Goal: Transaction & Acquisition: Purchase product/service

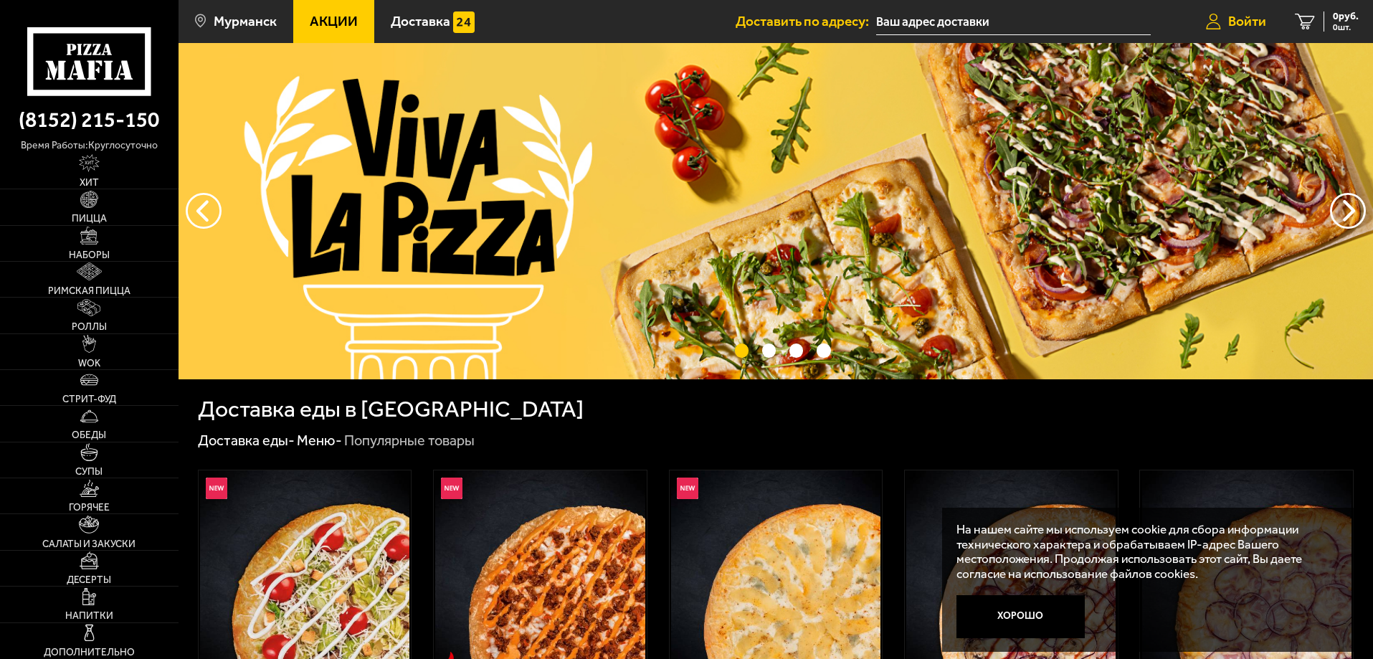
click at [1224, 18] on link "Войти" at bounding box center [1236, 21] width 89 height 43
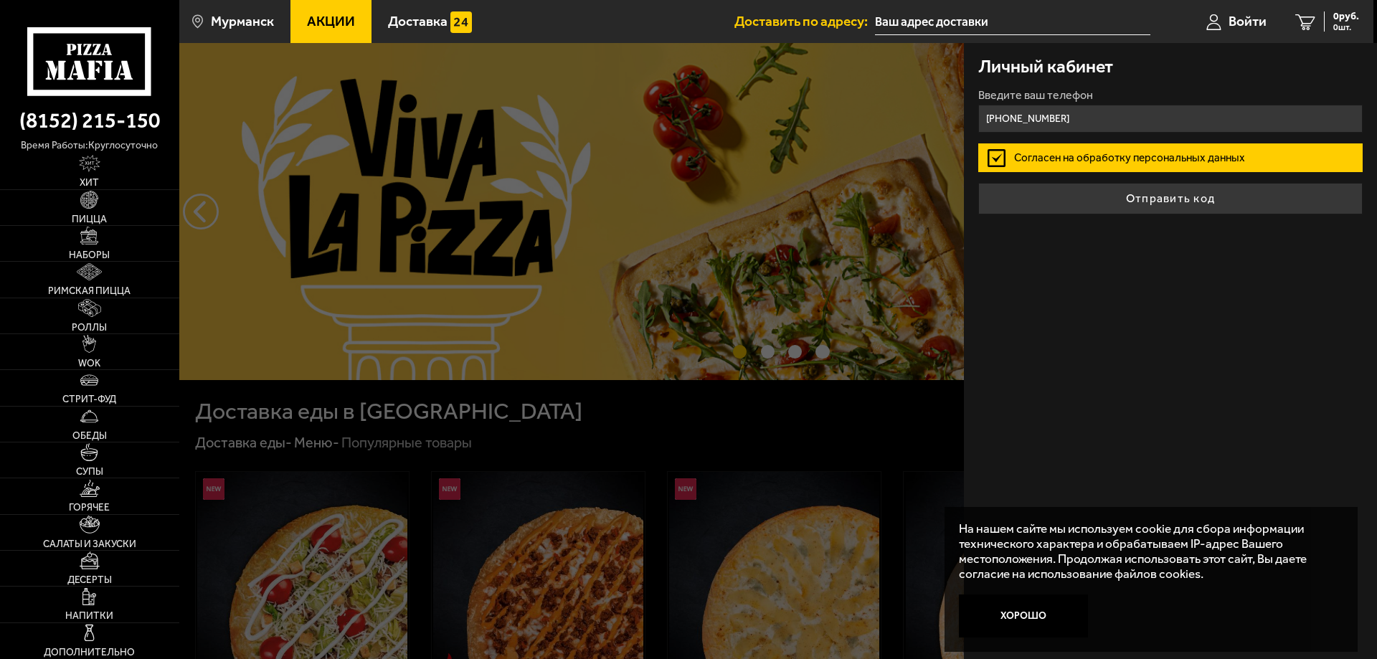
type input "[PHONE_NUMBER]"
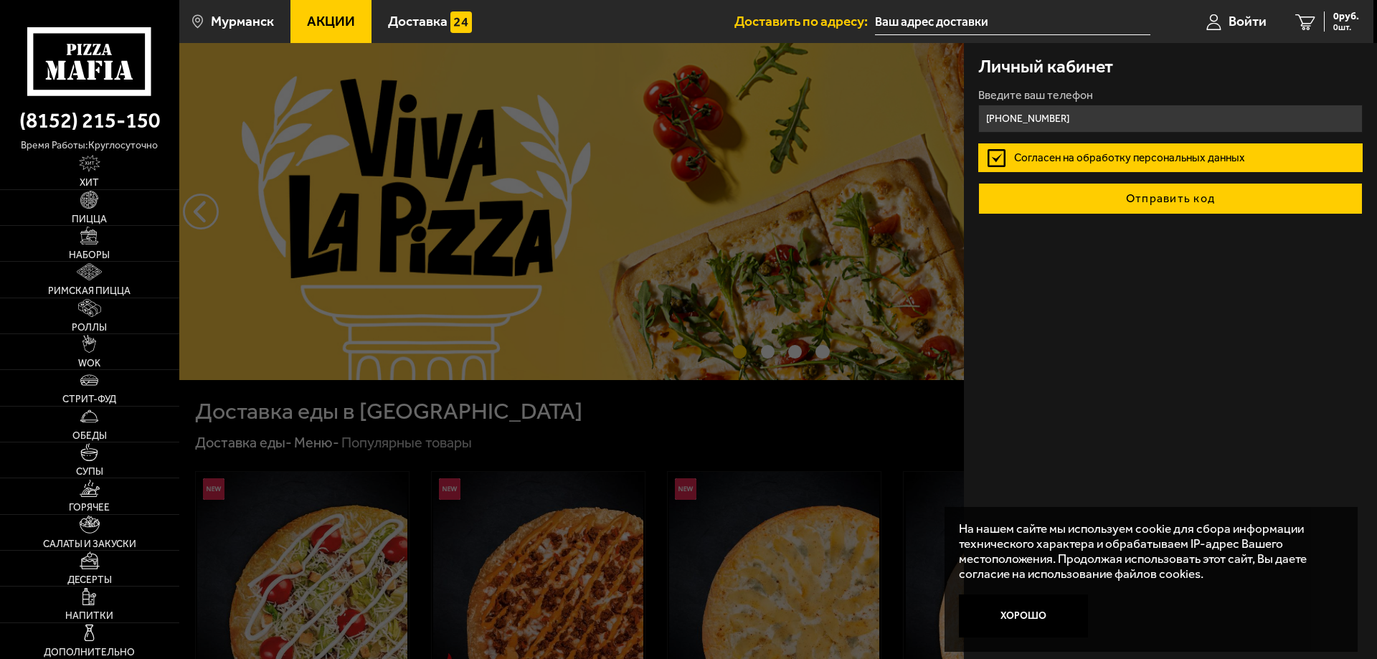
drag, startPoint x: 1182, startPoint y: 219, endPoint x: 1179, endPoint y: 211, distance: 8.4
click at [1182, 217] on div "Личный кабинет Введите ваш телефон [PHONE_NUMBER] Согласен на обработку персона…" at bounding box center [1170, 351] width 413 height 616
click at [1179, 211] on button "Отправить код" at bounding box center [1170, 199] width 384 height 32
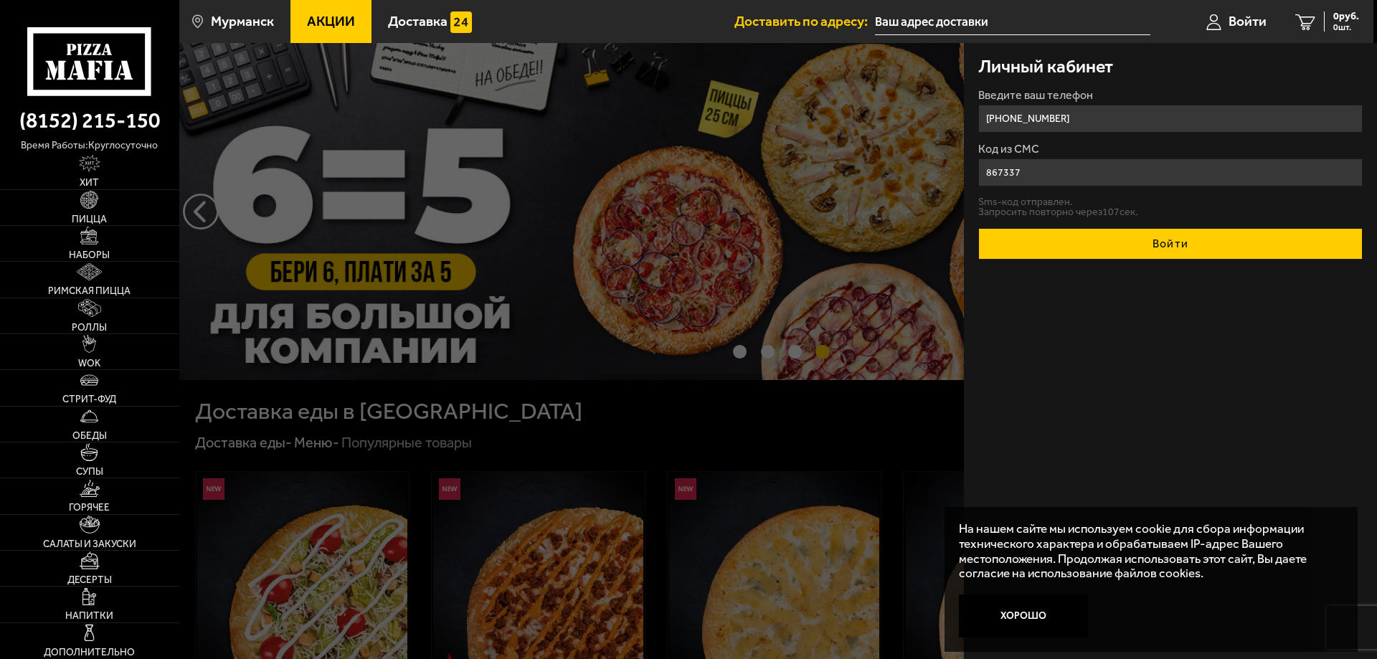
type input "867337"
click at [1195, 247] on button "Войти" at bounding box center [1170, 244] width 384 height 32
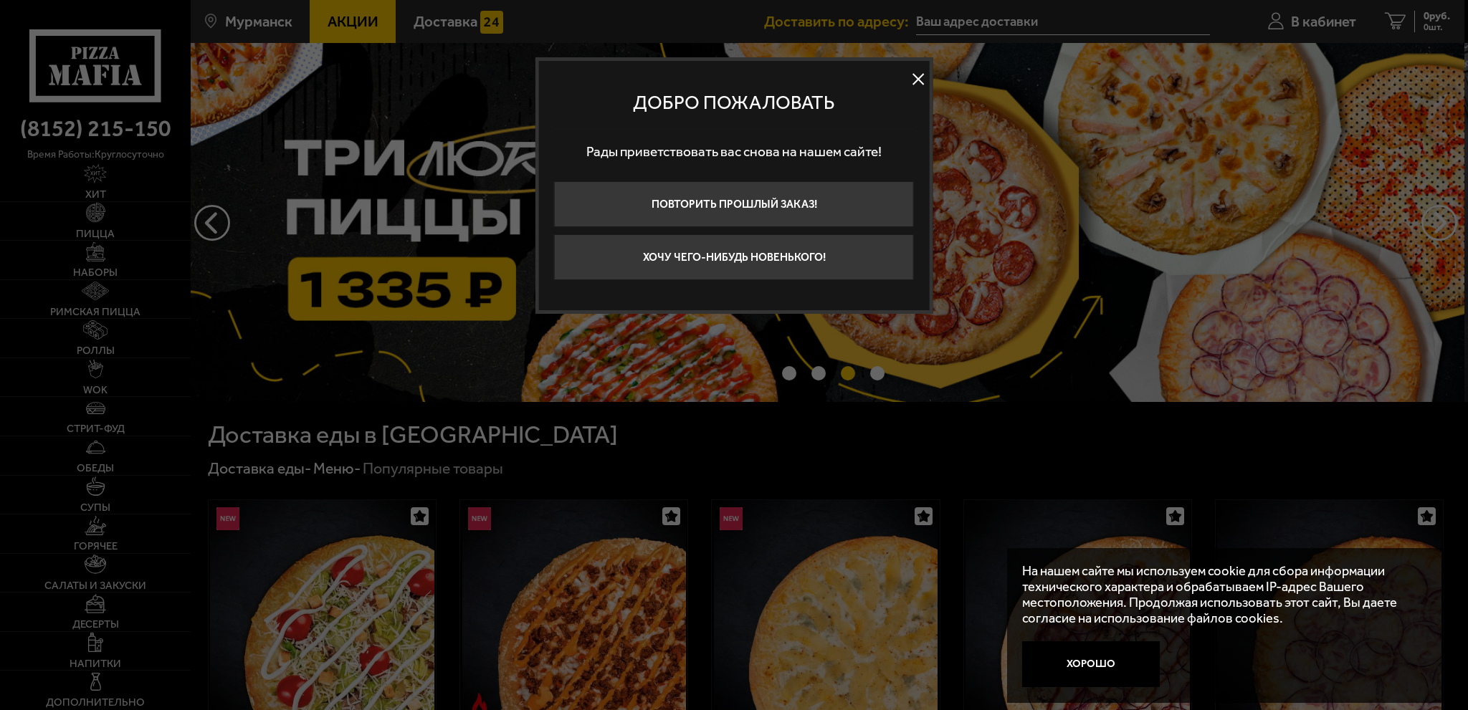
click at [918, 80] on button at bounding box center [919, 79] width 22 height 22
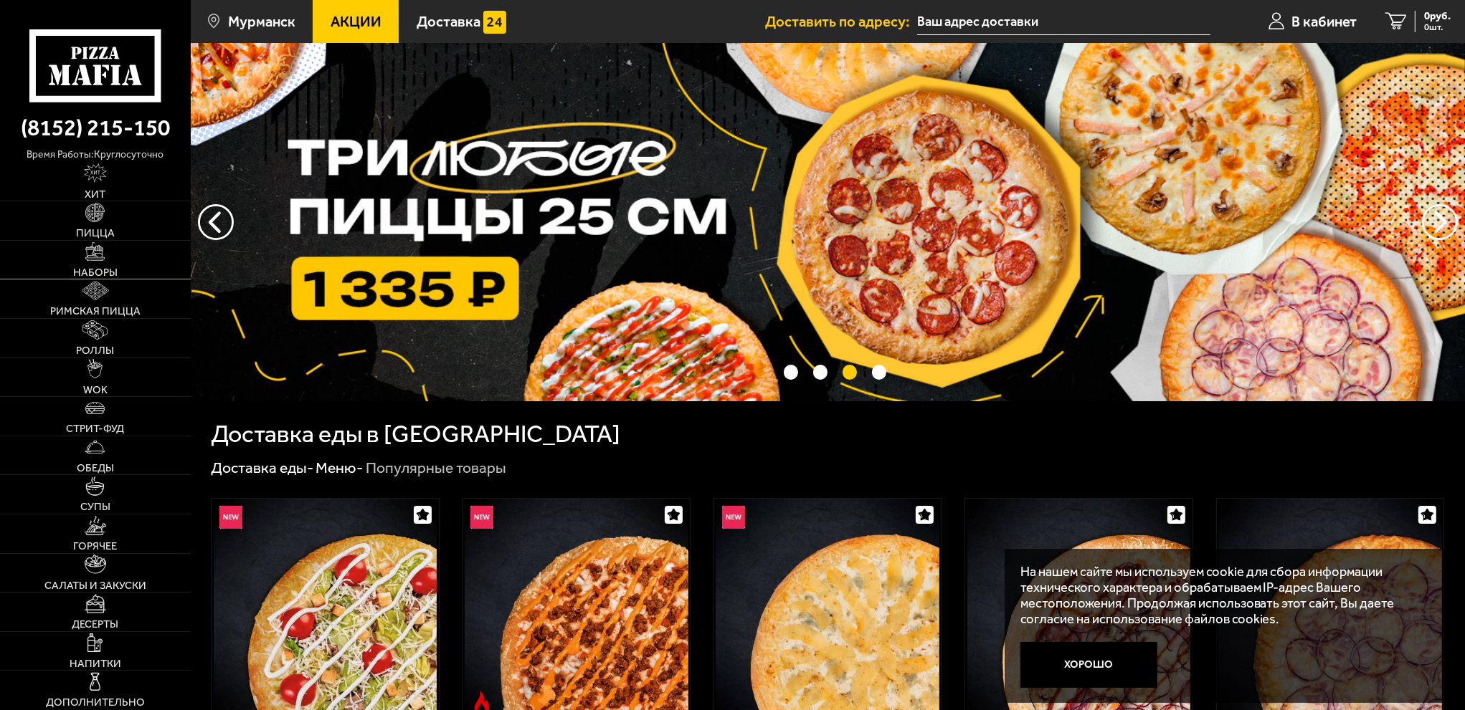
click at [91, 263] on link "Наборы" at bounding box center [95, 260] width 191 height 39
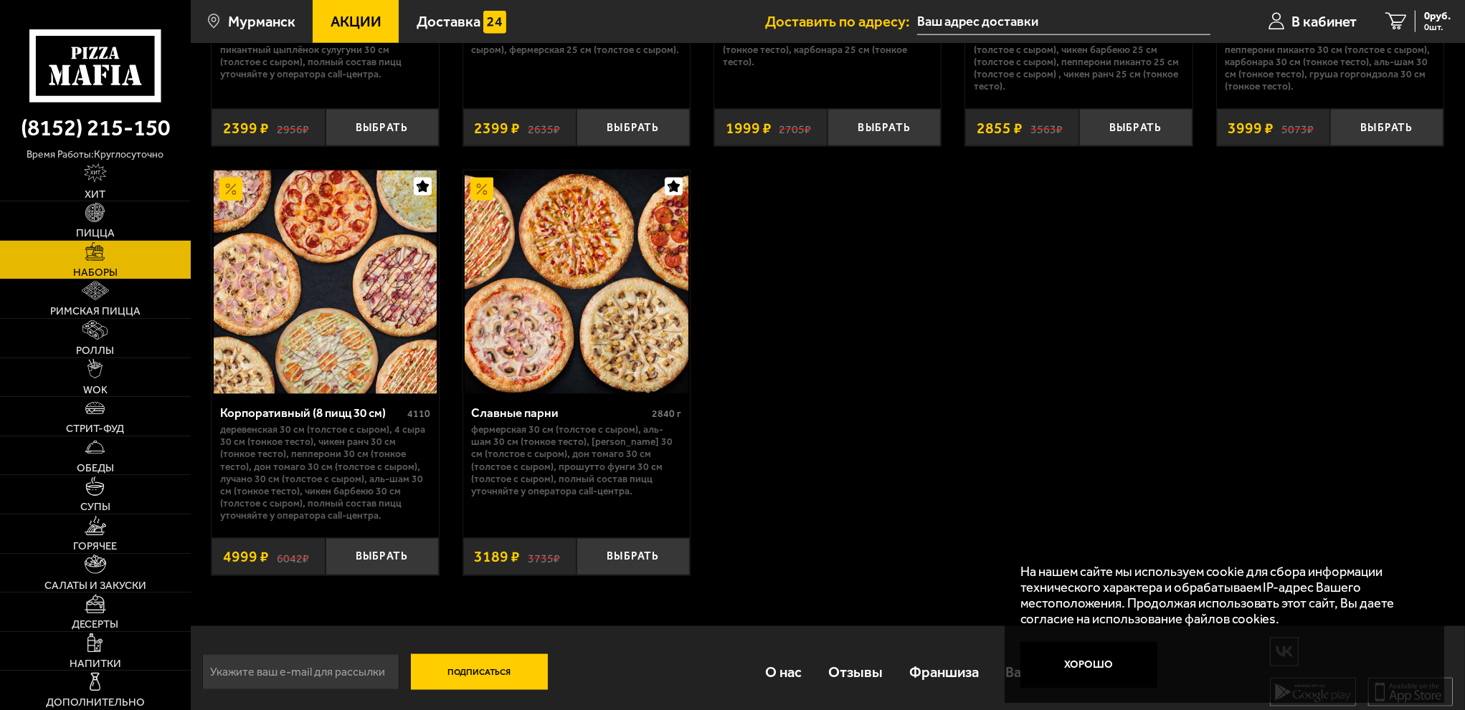
scroll to position [2716, 0]
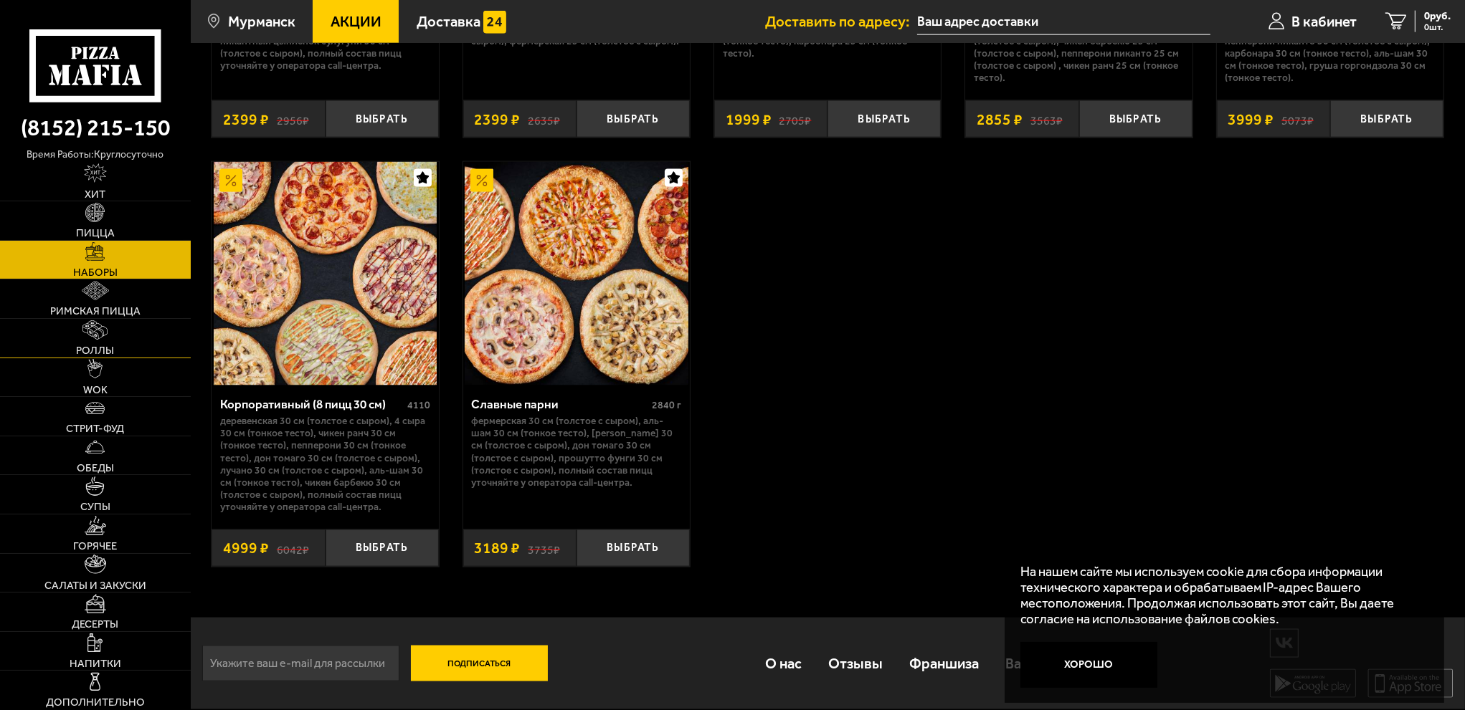
click at [106, 335] on img at bounding box center [94, 329] width 25 height 19
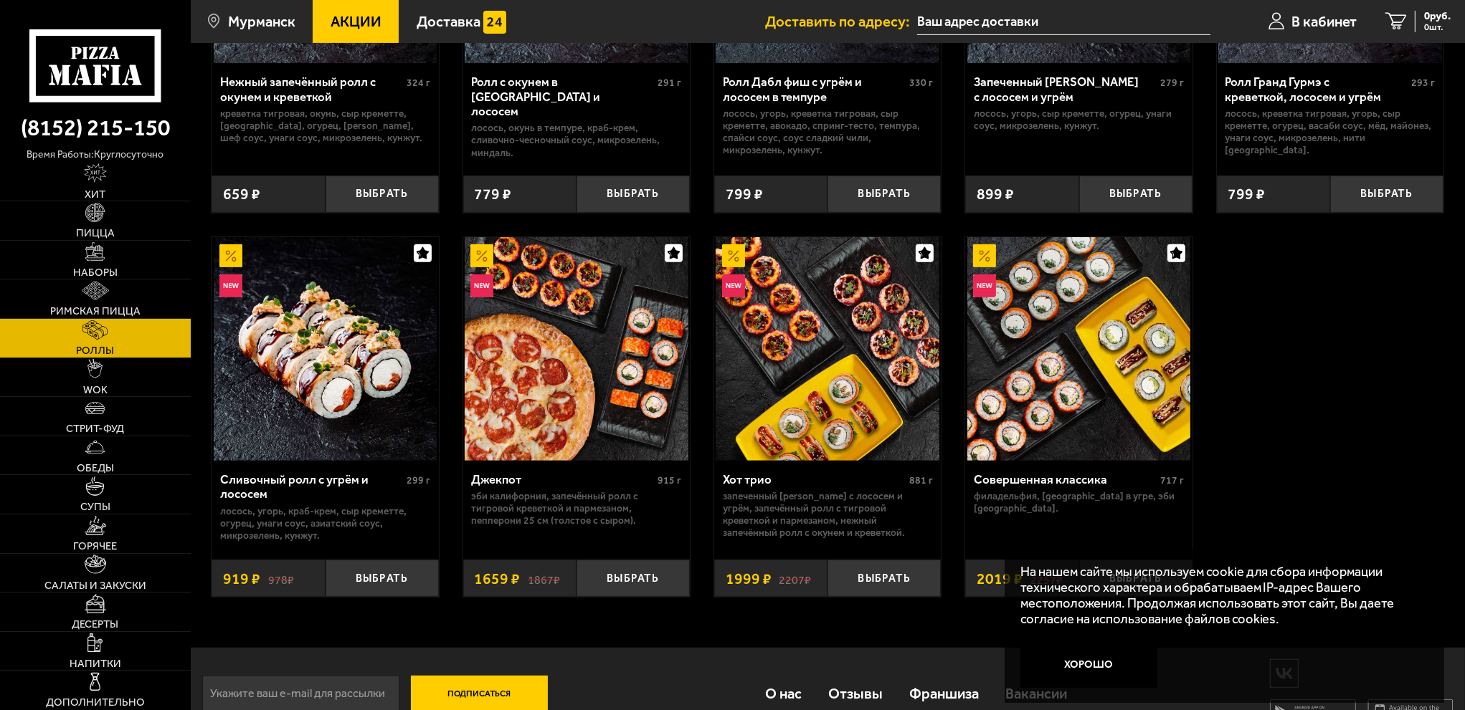
scroll to position [715, 0]
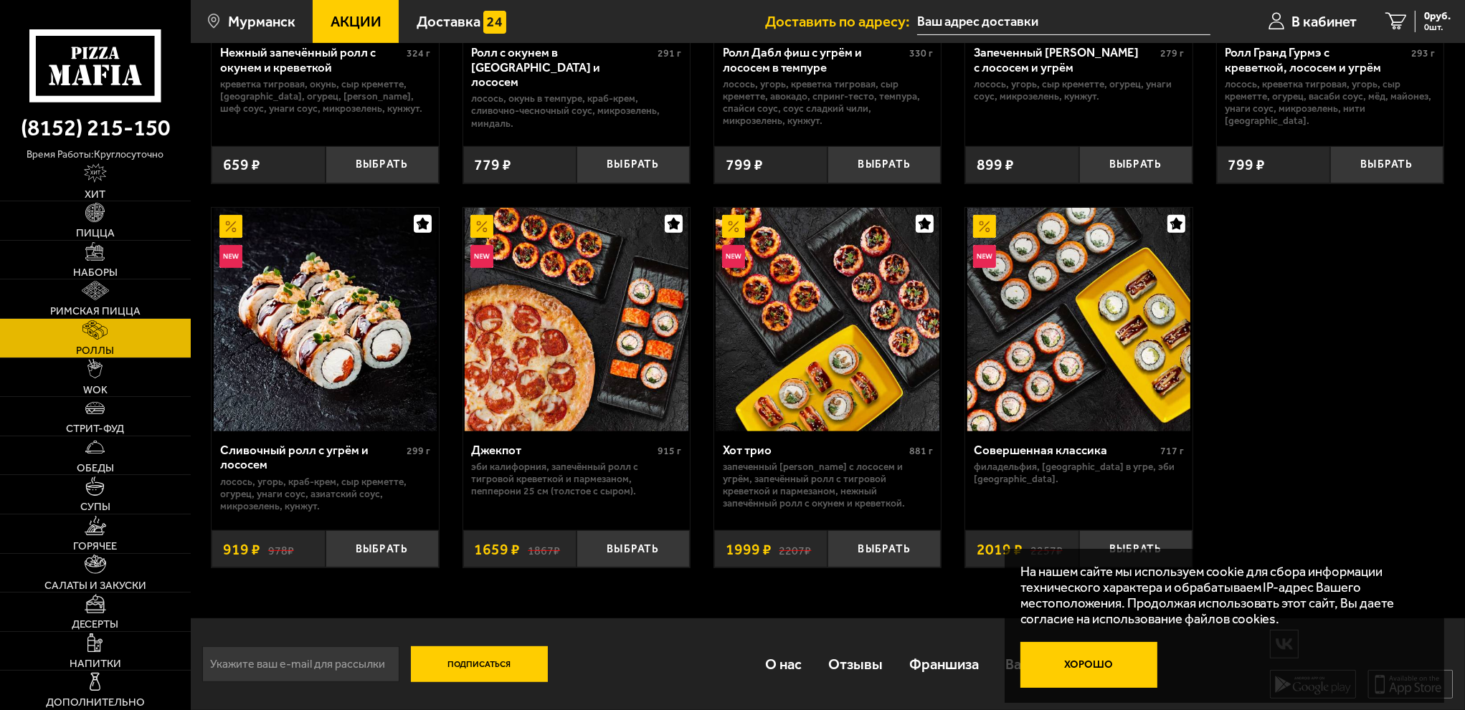
click at [1098, 658] on button "Хорошо" at bounding box center [1089, 665] width 138 height 46
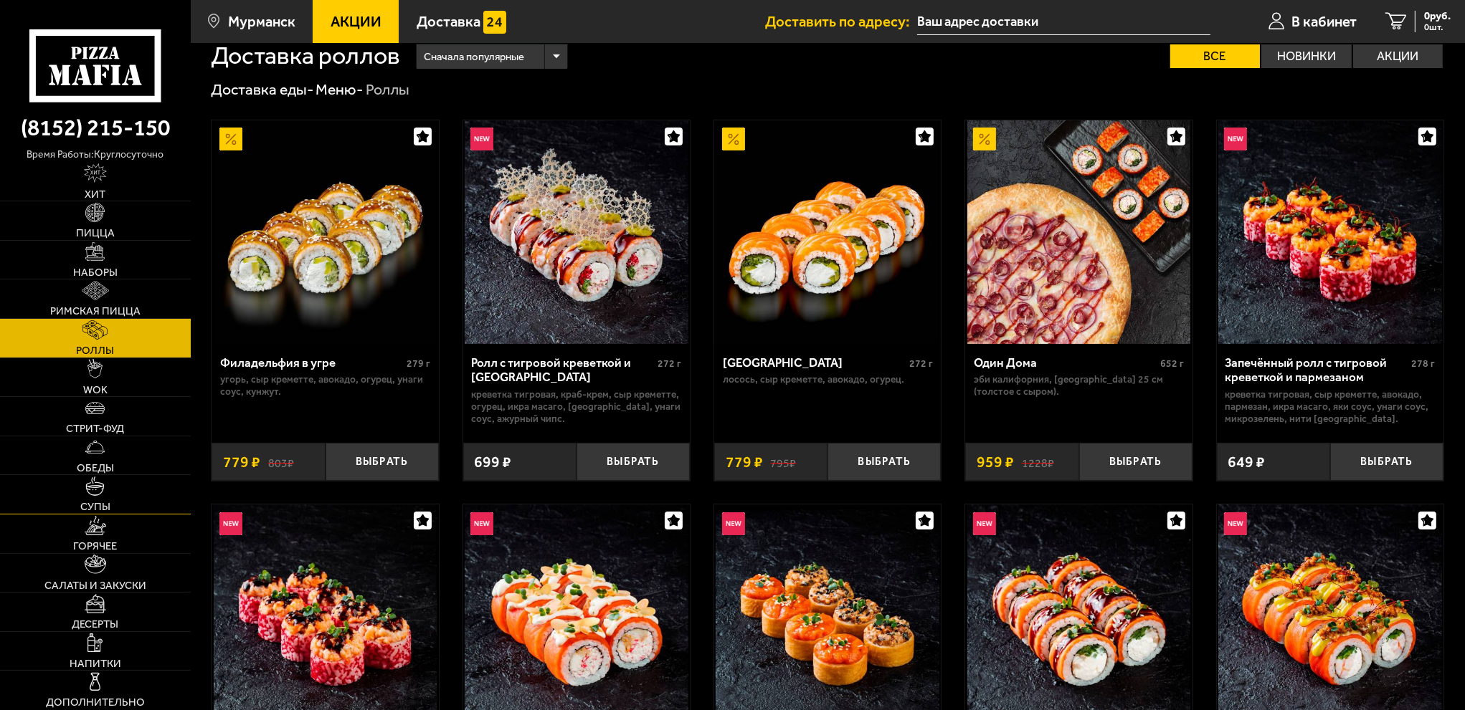
scroll to position [0, 0]
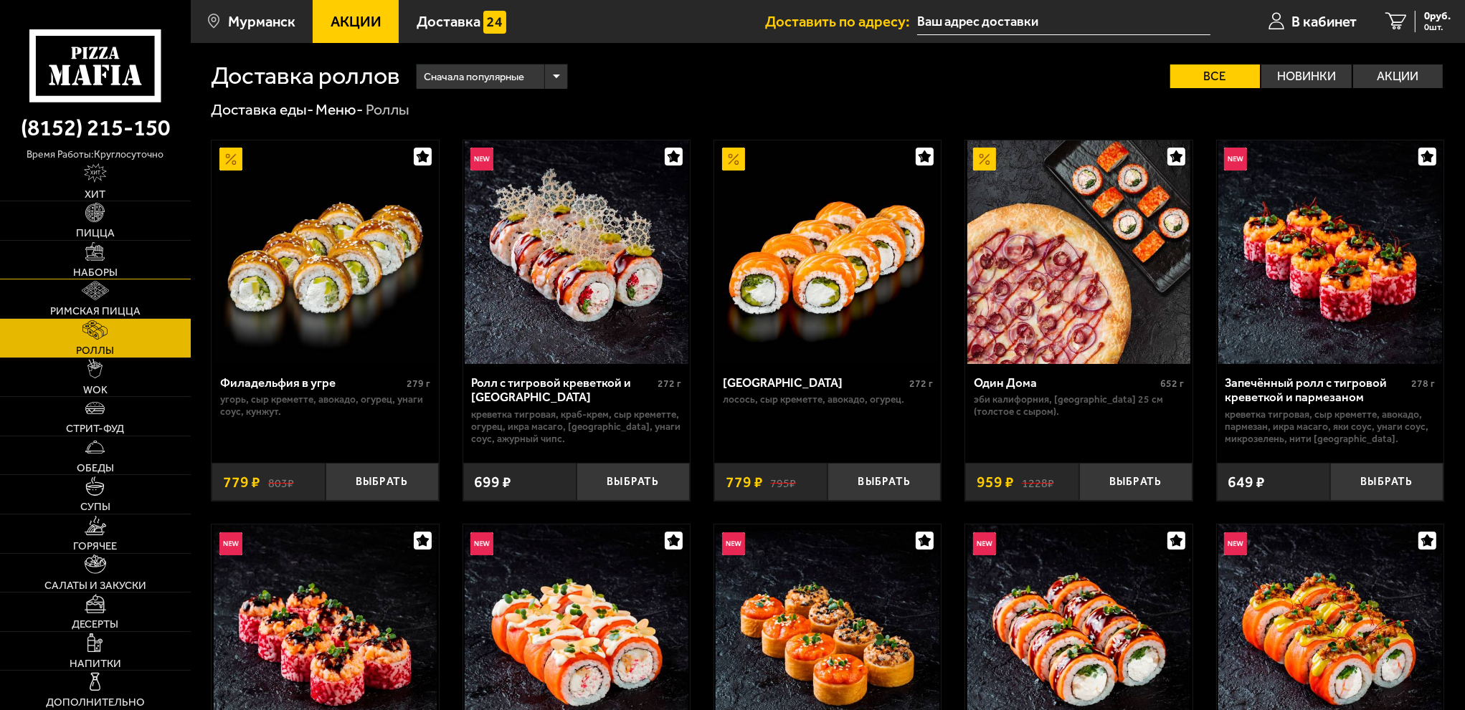
click at [123, 255] on link "Наборы" at bounding box center [95, 260] width 191 height 39
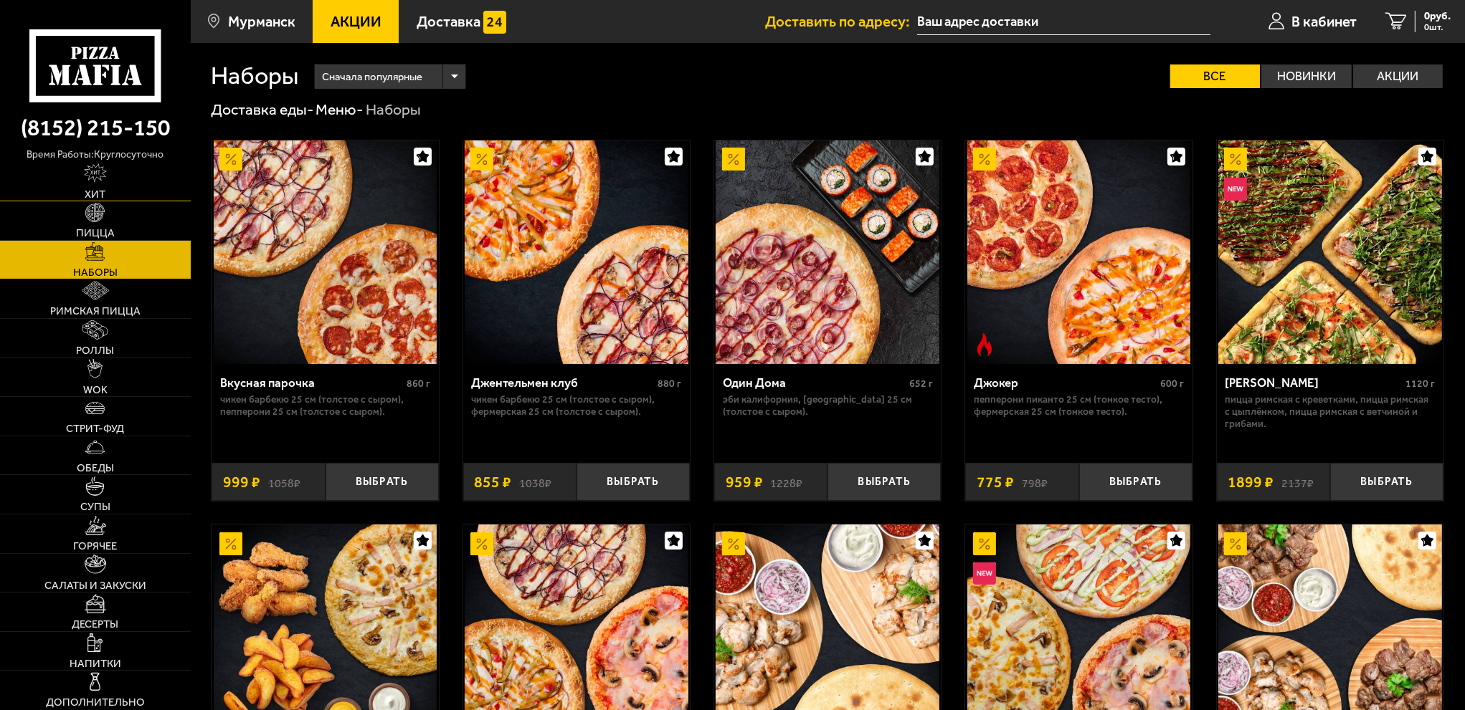
click at [129, 181] on link "Хит" at bounding box center [95, 182] width 191 height 39
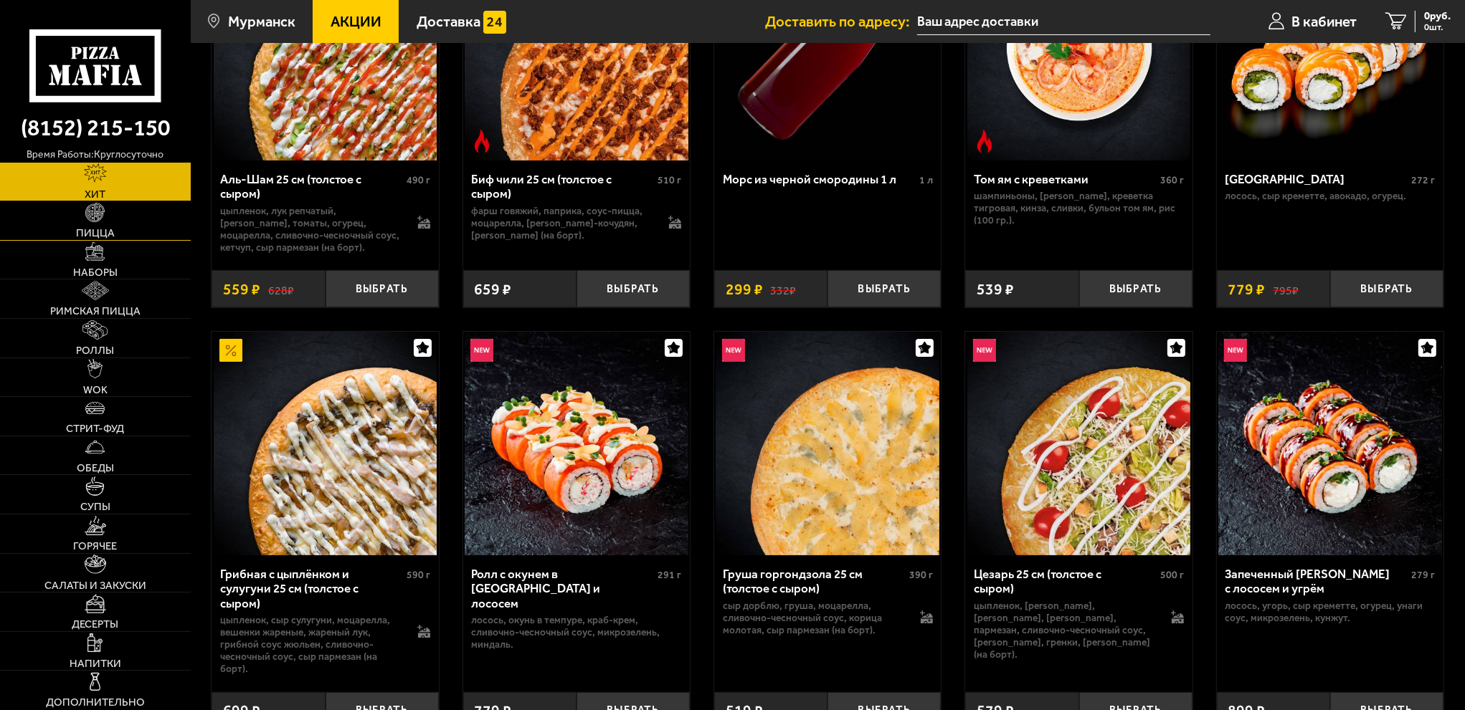
scroll to position [270, 0]
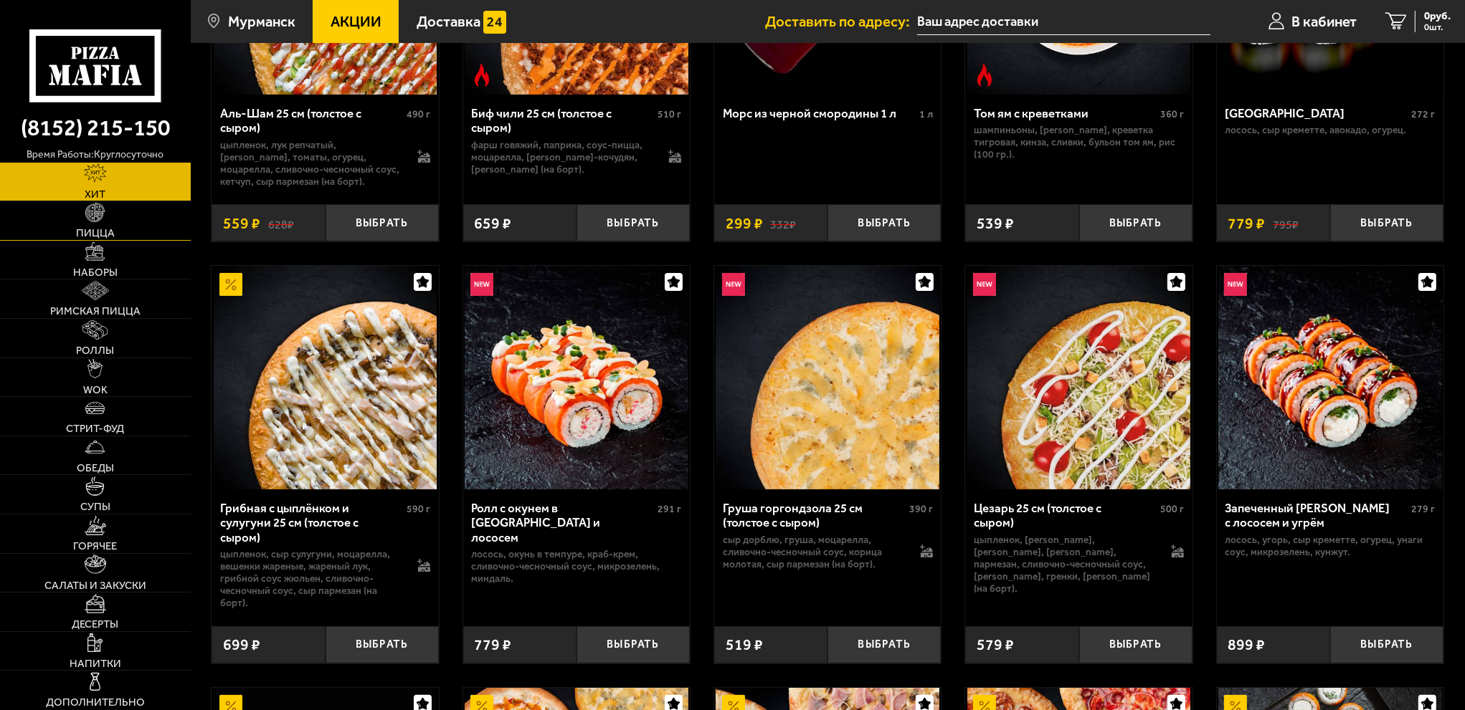
click at [100, 228] on span "Пицца" at bounding box center [95, 233] width 39 height 11
